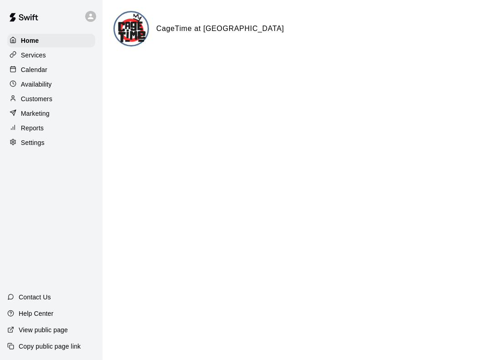
click at [61, 82] on div "Availability" at bounding box center [51, 84] width 88 height 14
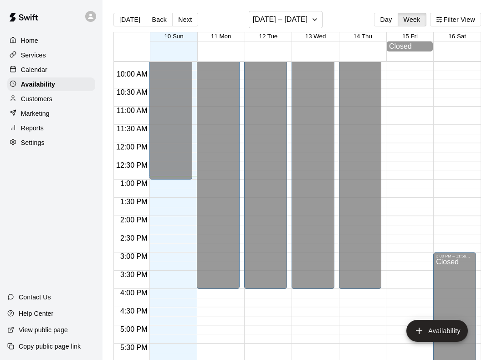
scroll to position [354, 0]
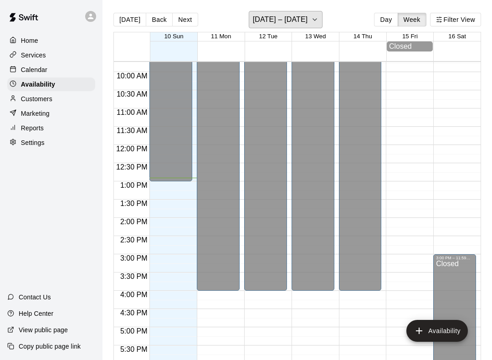
click at [276, 15] on h6 "[DATE] – [DATE]" at bounding box center [280, 19] width 55 height 13
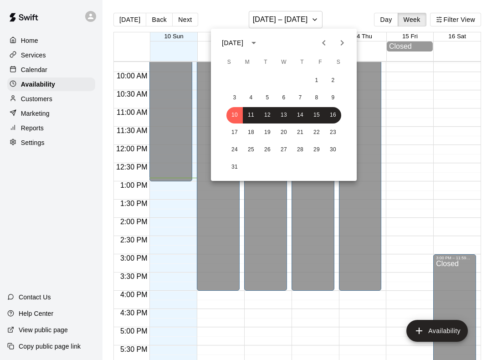
click at [433, 105] on div at bounding box center [246, 180] width 492 height 360
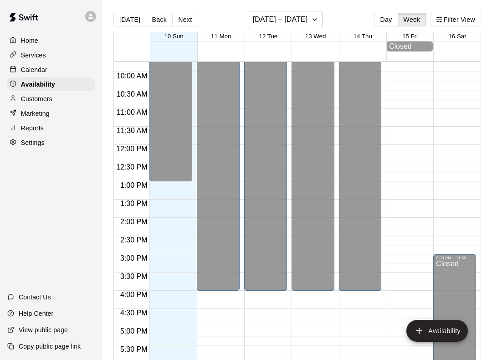
click at [61, 61] on div "Services" at bounding box center [51, 55] width 88 height 14
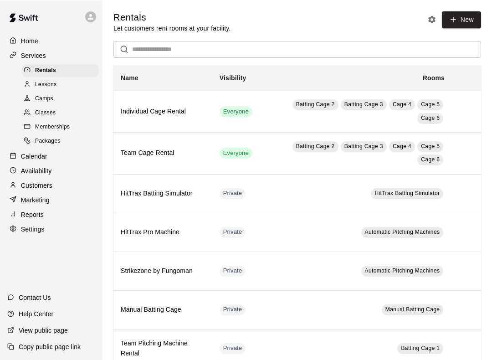
click at [62, 85] on div "Lessons" at bounding box center [60, 84] width 77 height 13
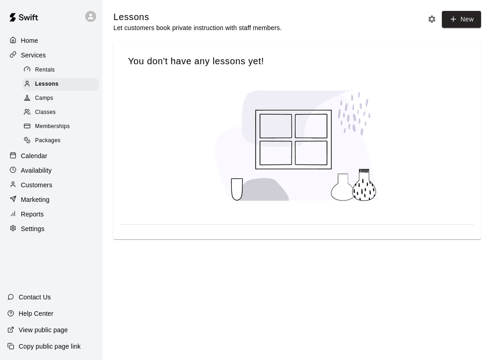
click at [59, 40] on div "Home" at bounding box center [51, 41] width 88 height 14
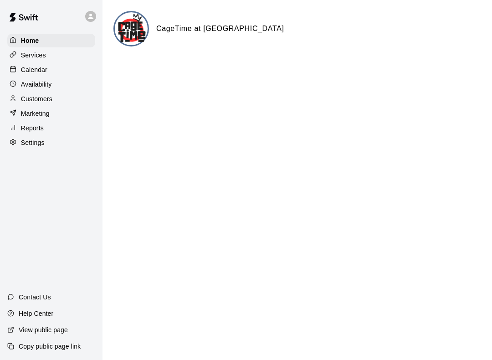
click at [67, 81] on div "Availability" at bounding box center [51, 84] width 88 height 14
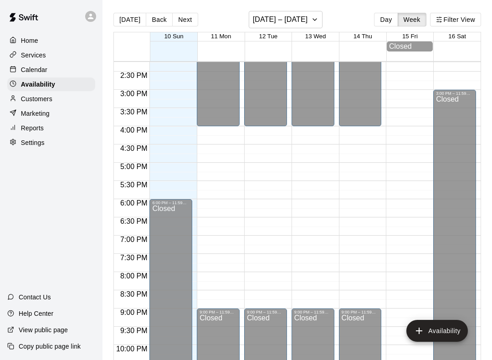
scroll to position [519, 0]
